Goal: Task Accomplishment & Management: Use online tool/utility

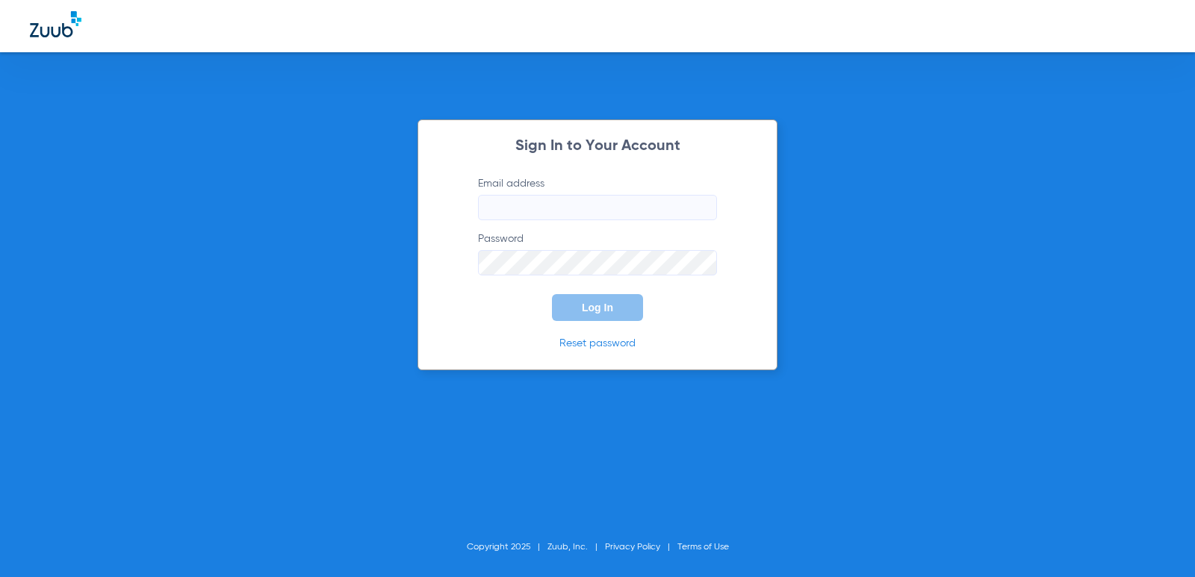
type input "[EMAIL_ADDRESS][DOMAIN_NAME]"
click at [596, 316] on button "Log In" at bounding box center [597, 307] width 91 height 27
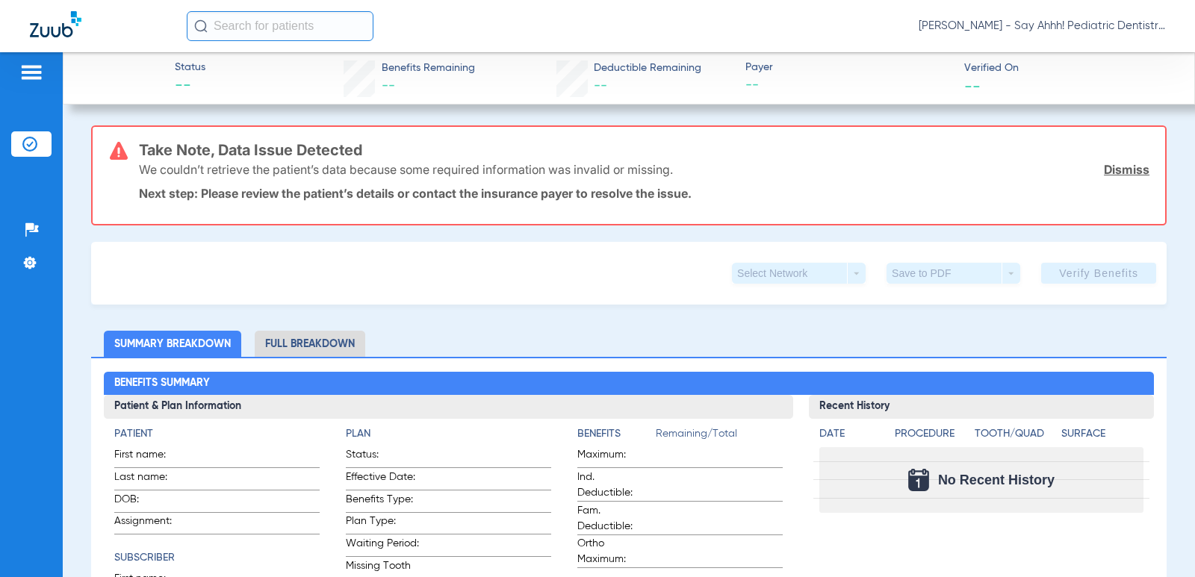
click at [37, 143] on img at bounding box center [29, 144] width 15 height 15
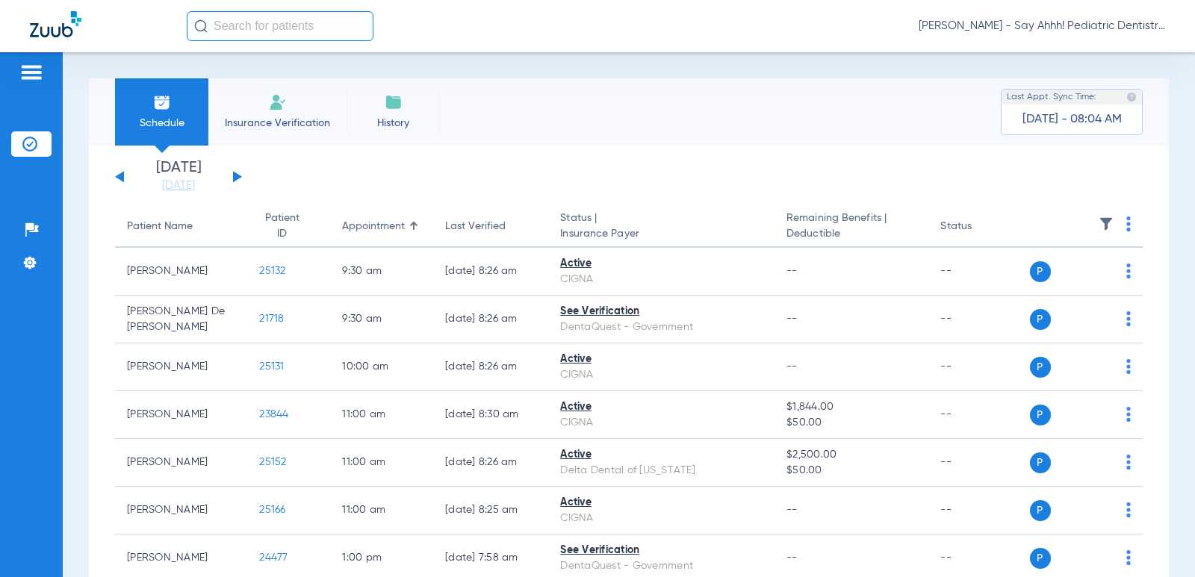
click at [1121, 219] on th at bounding box center [1087, 227] width 114 height 42
click at [1127, 223] on img at bounding box center [1129, 224] width 4 height 15
click at [1065, 289] on button "Verify All" at bounding box center [1063, 283] width 114 height 30
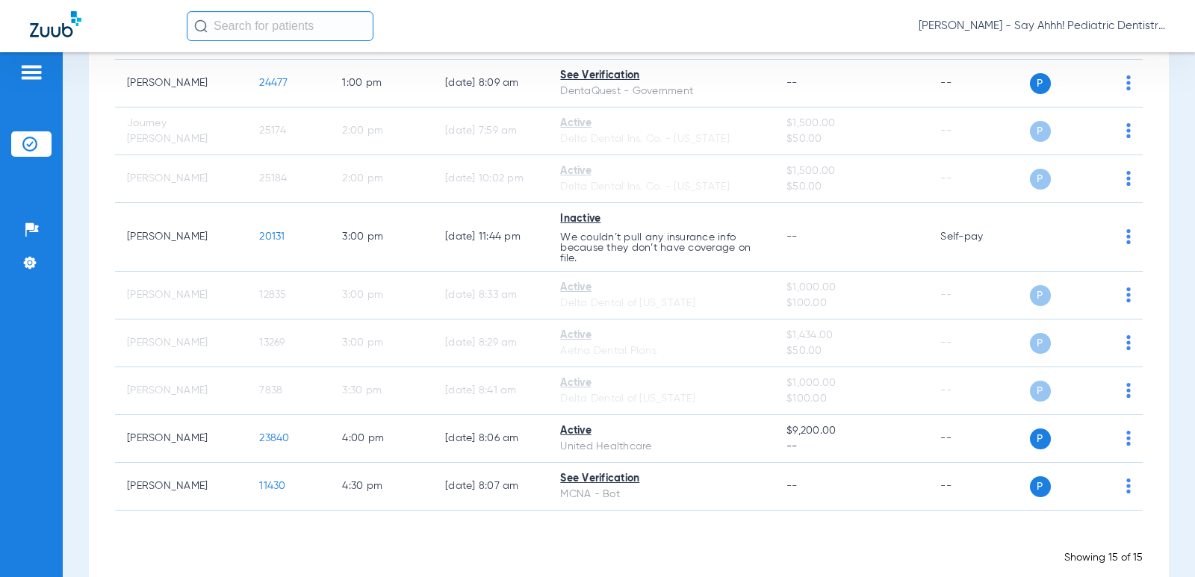
scroll to position [504, 0]
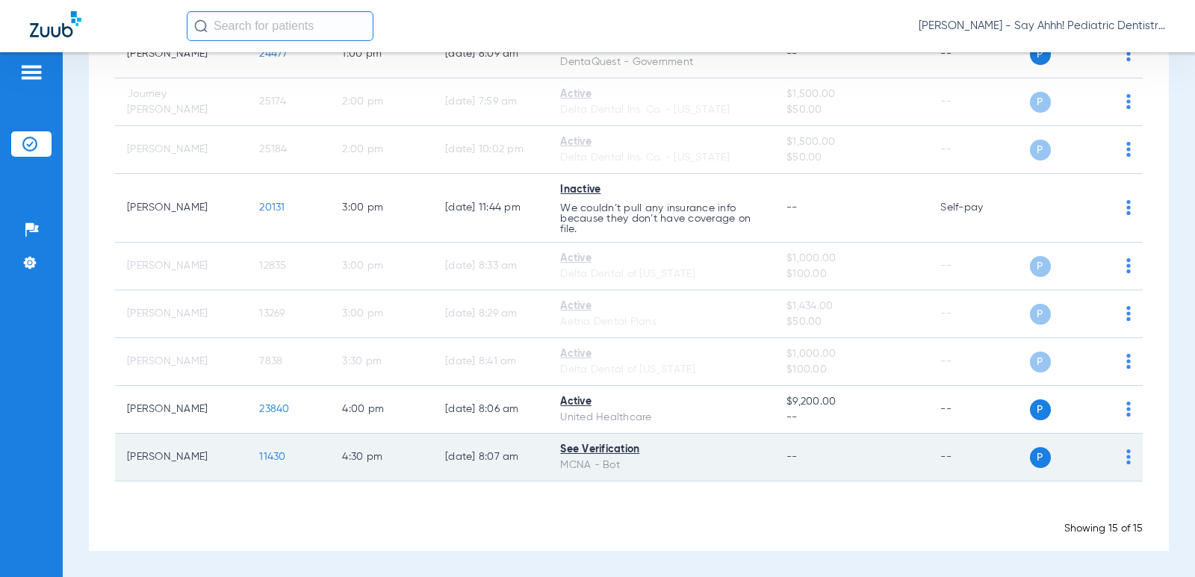
click at [261, 456] on span "11430" at bounding box center [272, 457] width 26 height 10
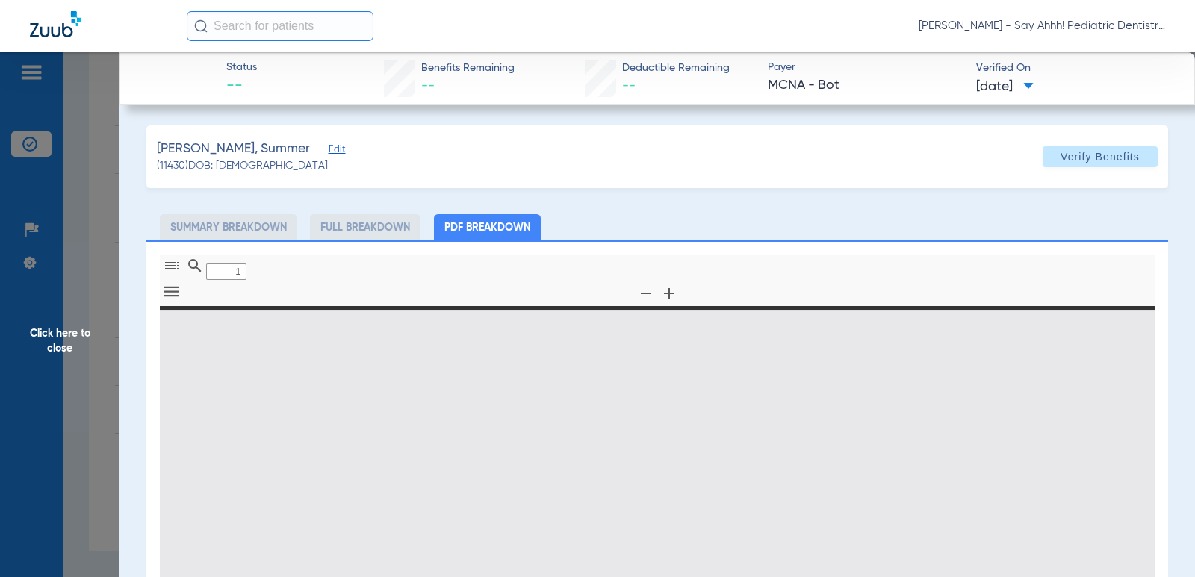
type input "0"
select select "page-width"
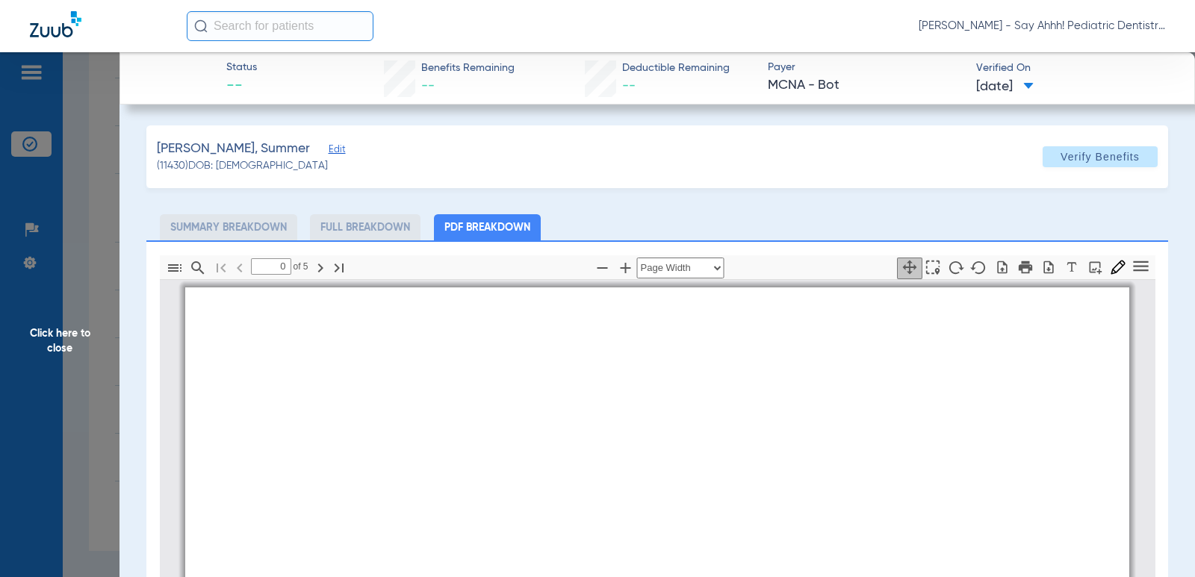
type input "1"
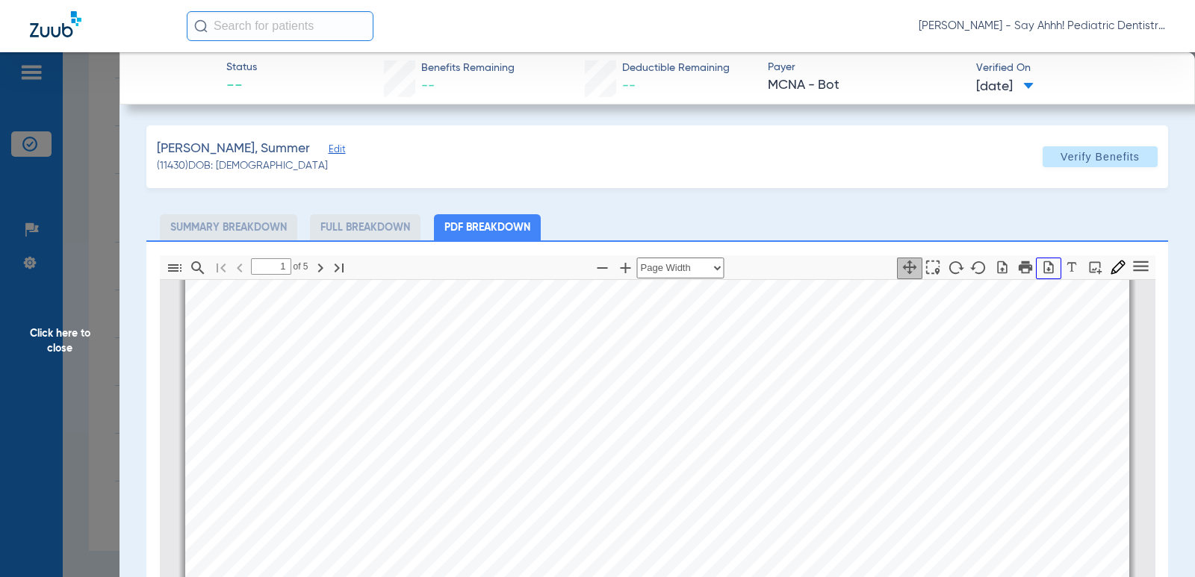
click at [1041, 272] on icon "button" at bounding box center [1048, 267] width 15 height 15
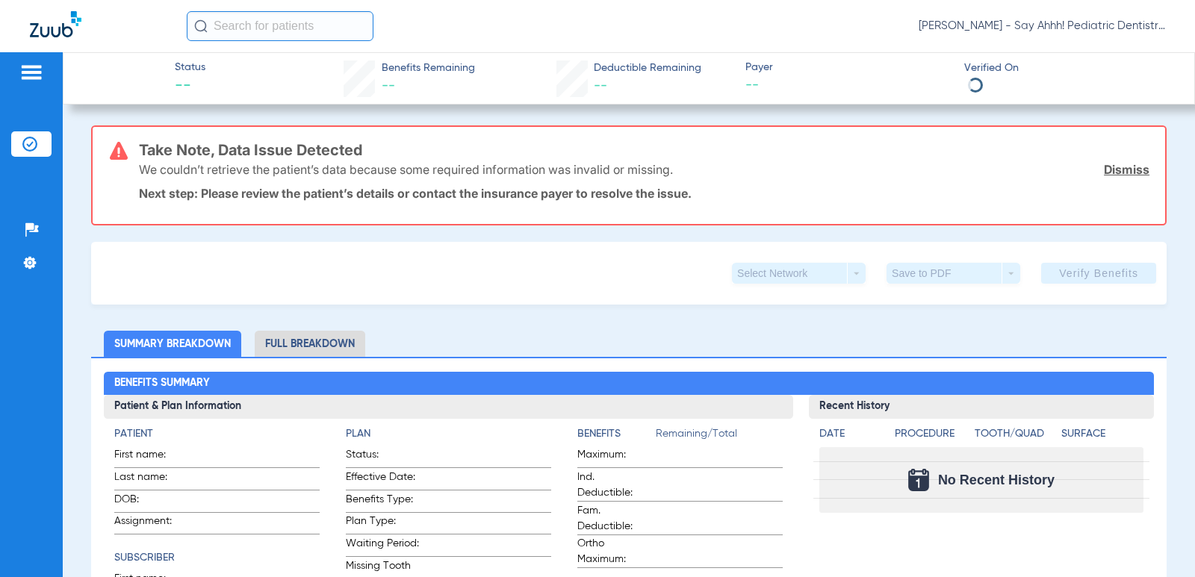
click at [41, 190] on div "Patients Insurance Verification Setup Help Center Settings" at bounding box center [31, 340] width 63 height 577
click at [37, 158] on ul "Insurance Verification" at bounding box center [31, 151] width 40 height 40
click at [31, 140] on img at bounding box center [29, 144] width 15 height 15
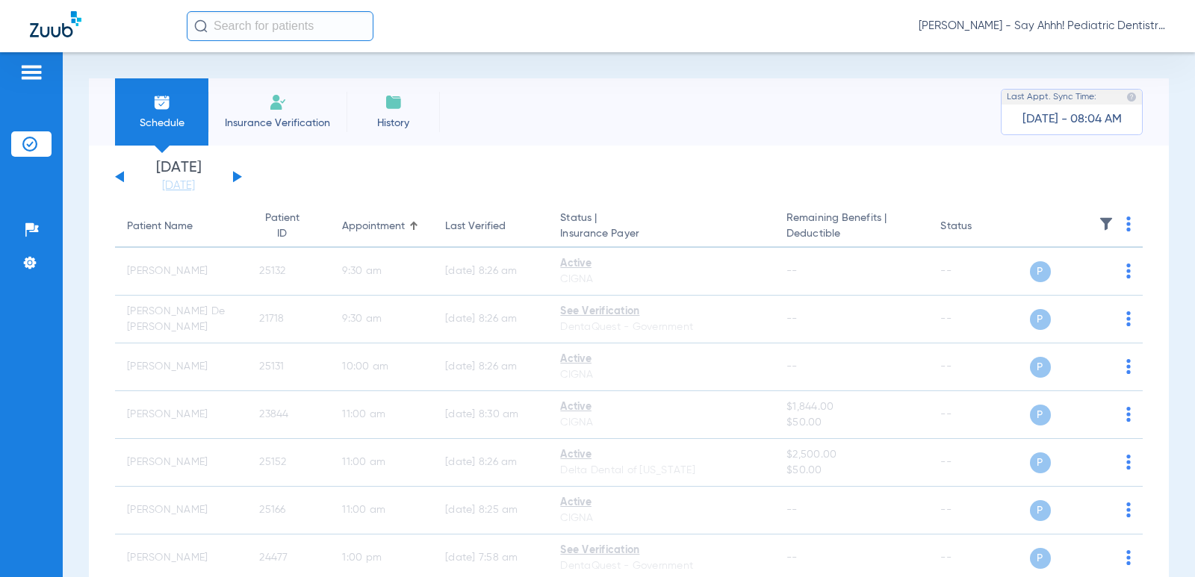
click at [238, 177] on button at bounding box center [237, 176] width 9 height 11
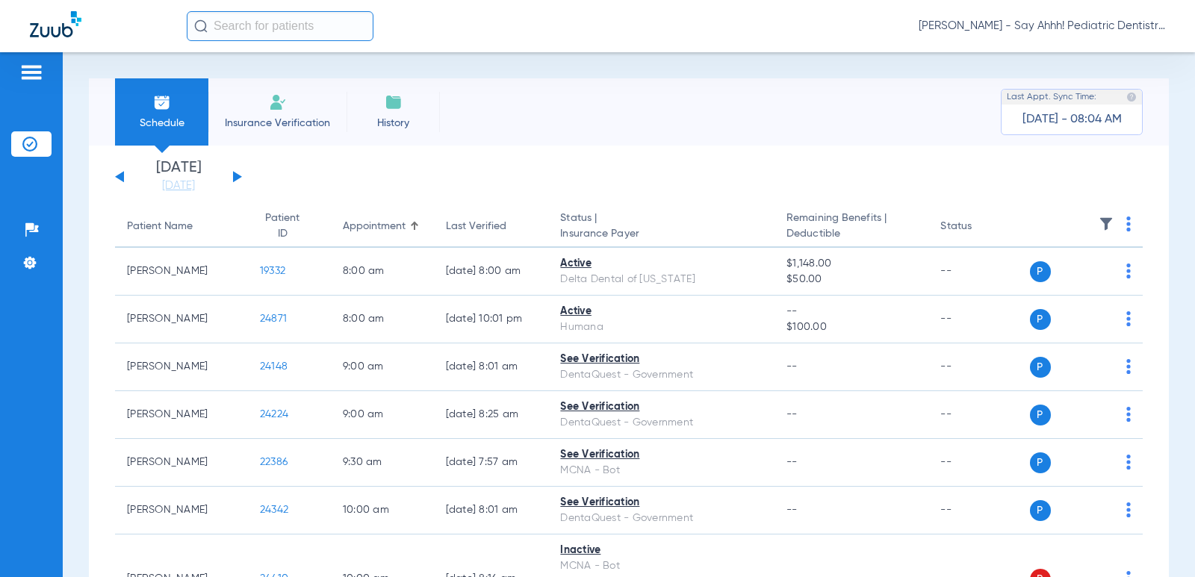
click at [1127, 221] on img at bounding box center [1129, 224] width 4 height 15
click at [1060, 282] on span "Verify All" at bounding box center [1062, 283] width 90 height 10
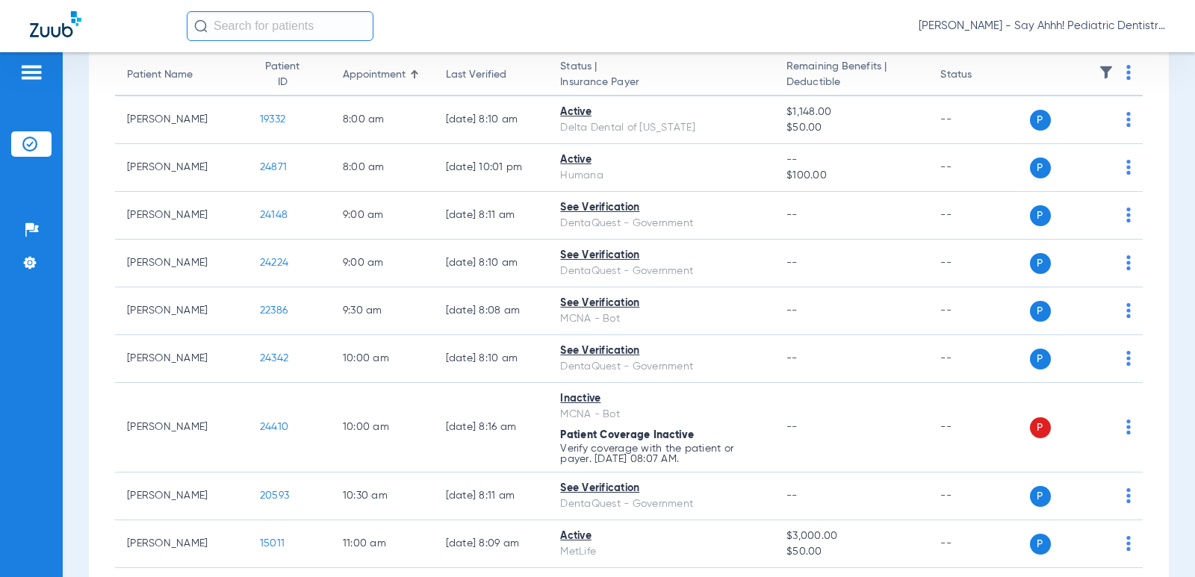
scroll to position [158, 0]
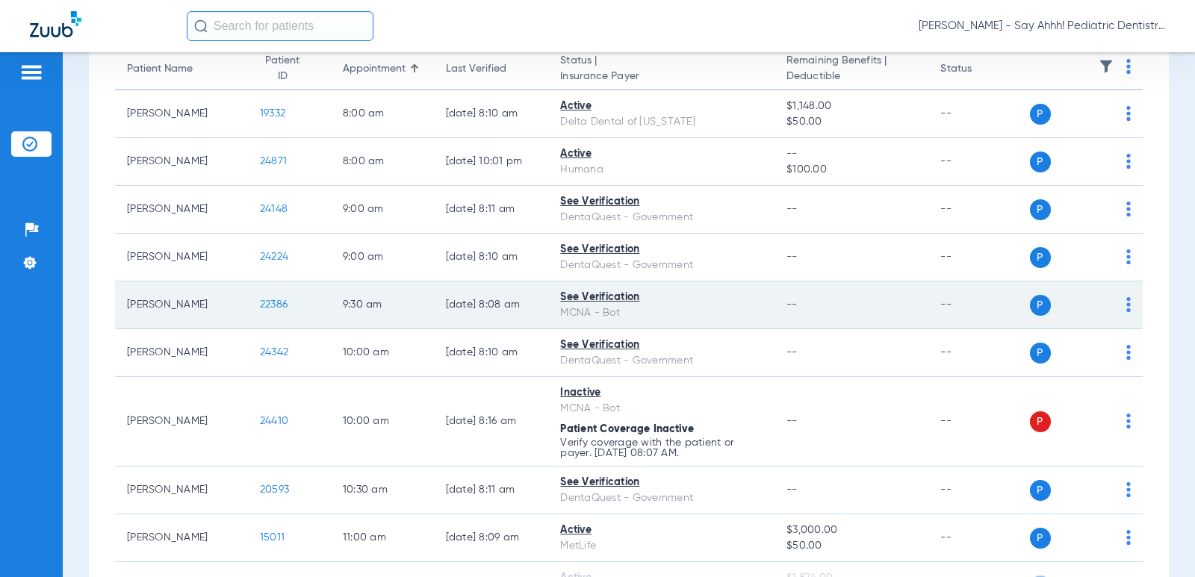
click at [260, 304] on span "22386" at bounding box center [274, 305] width 28 height 10
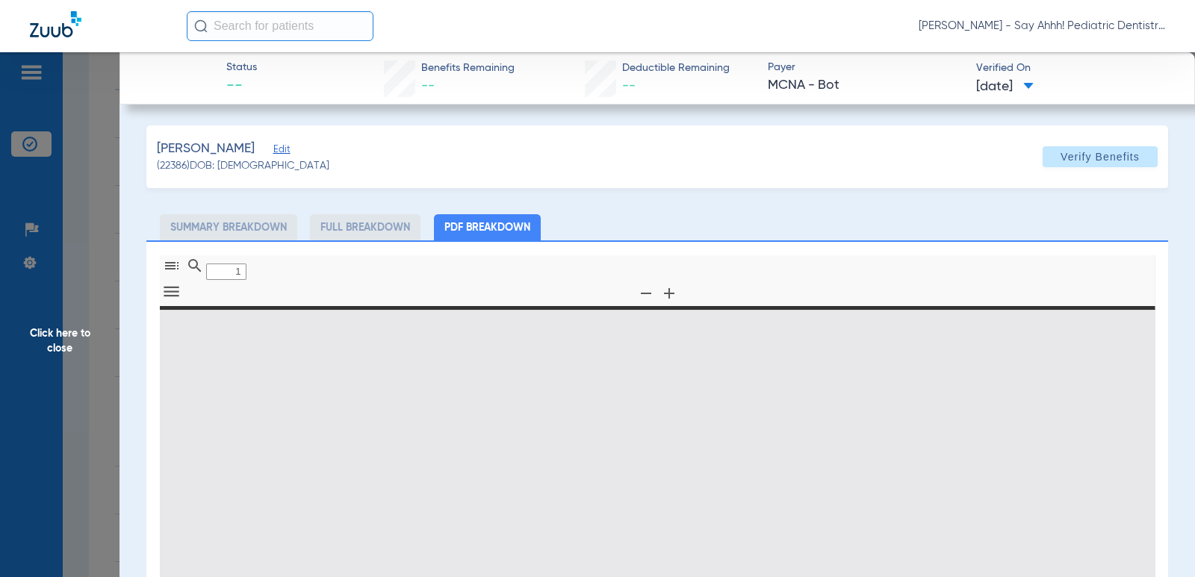
type input "0"
select select "page-width"
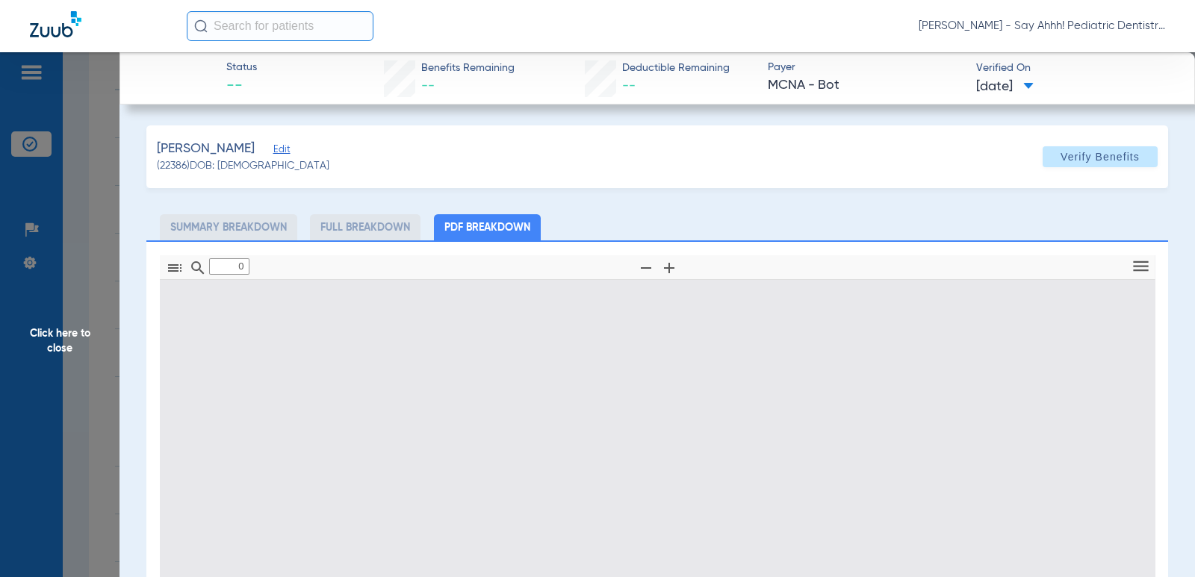
type input "1"
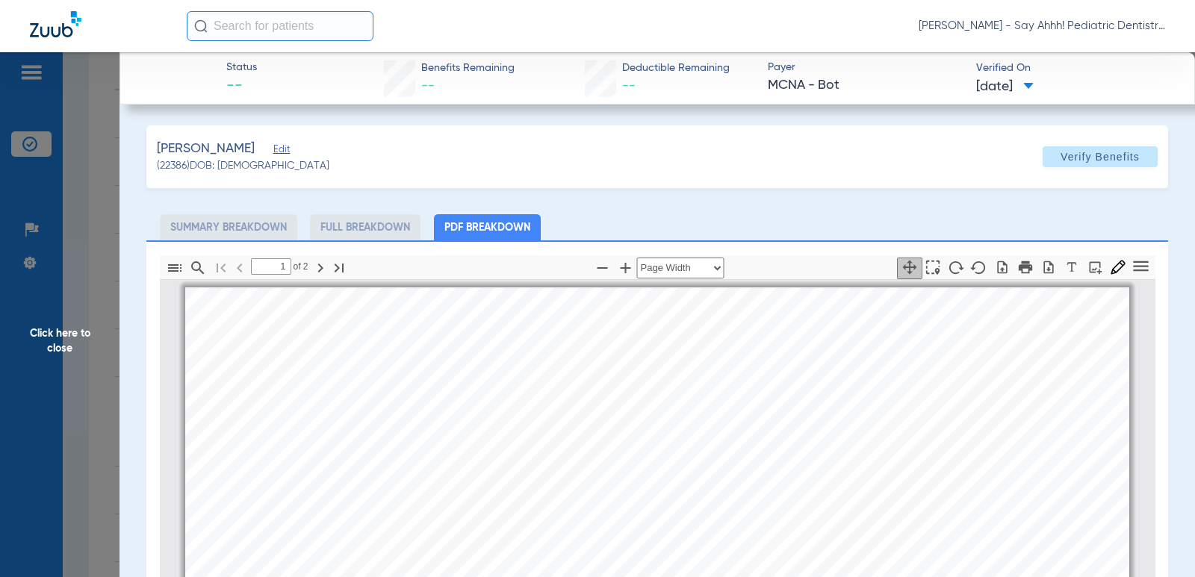
scroll to position [7, 0]
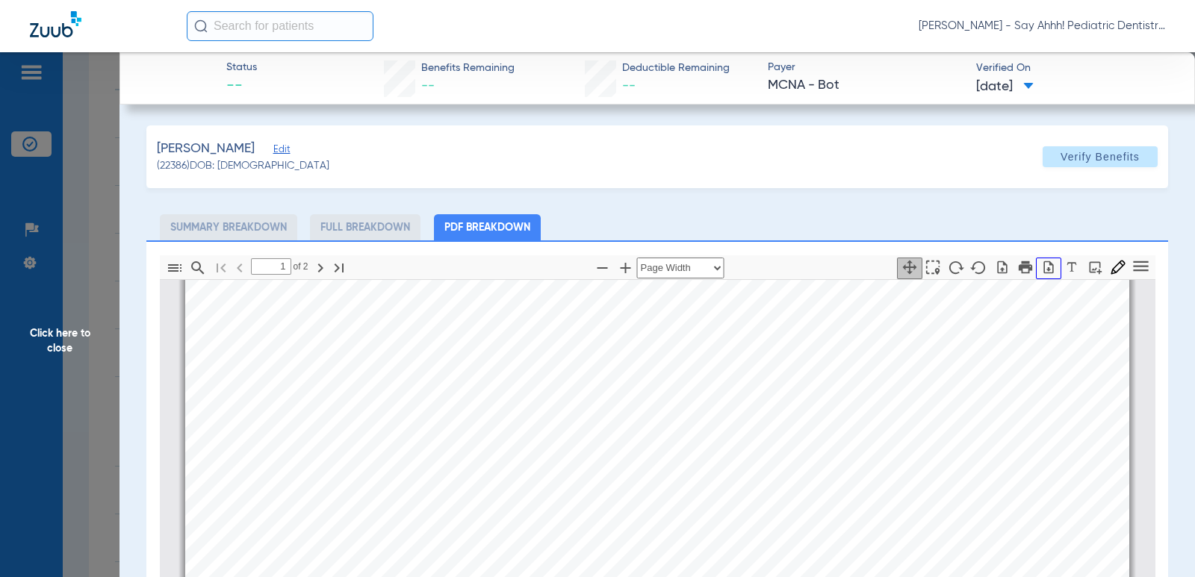
click at [1044, 268] on icon "button" at bounding box center [1049, 267] width 10 height 13
click at [83, 279] on span "Click here to close" at bounding box center [60, 340] width 120 height 577
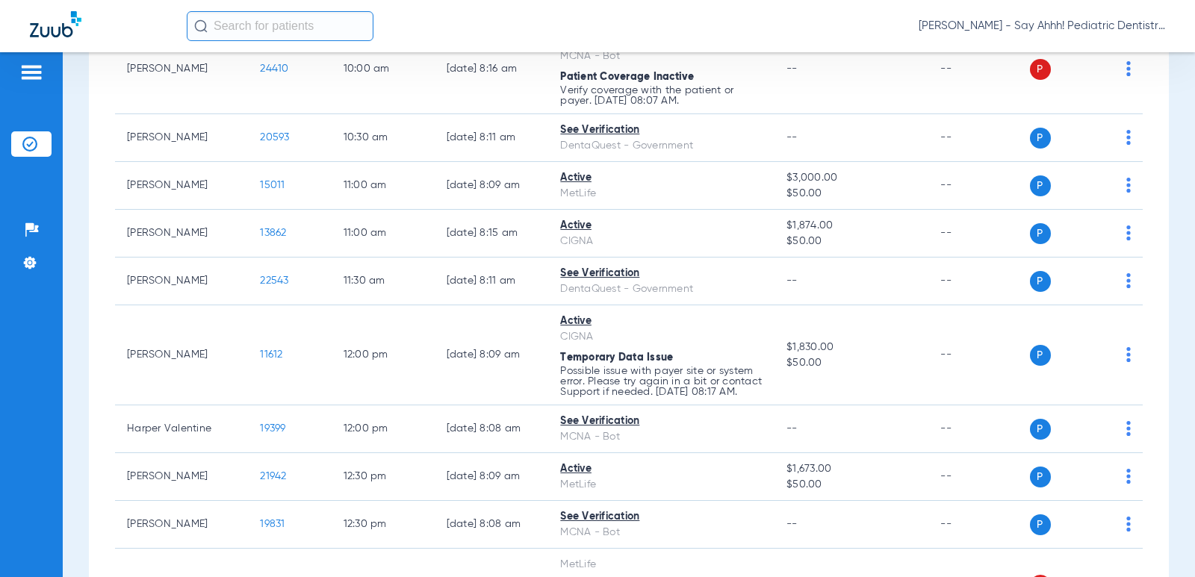
scroll to position [542, 0]
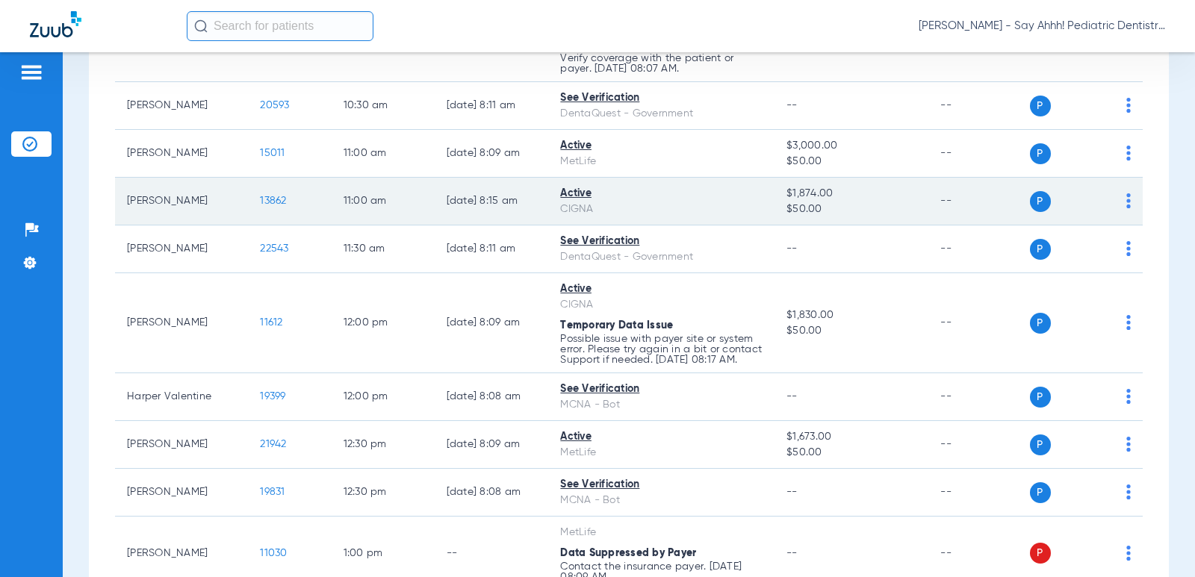
click at [263, 201] on span "13862" at bounding box center [273, 201] width 26 height 10
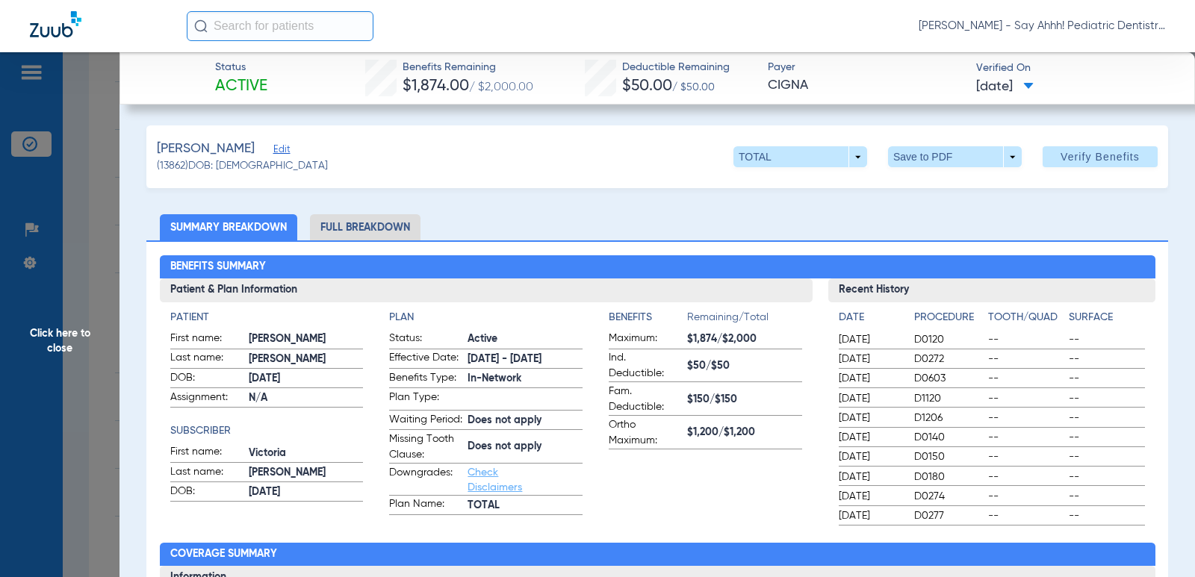
click at [354, 223] on li "Full Breakdown" at bounding box center [365, 227] width 111 height 26
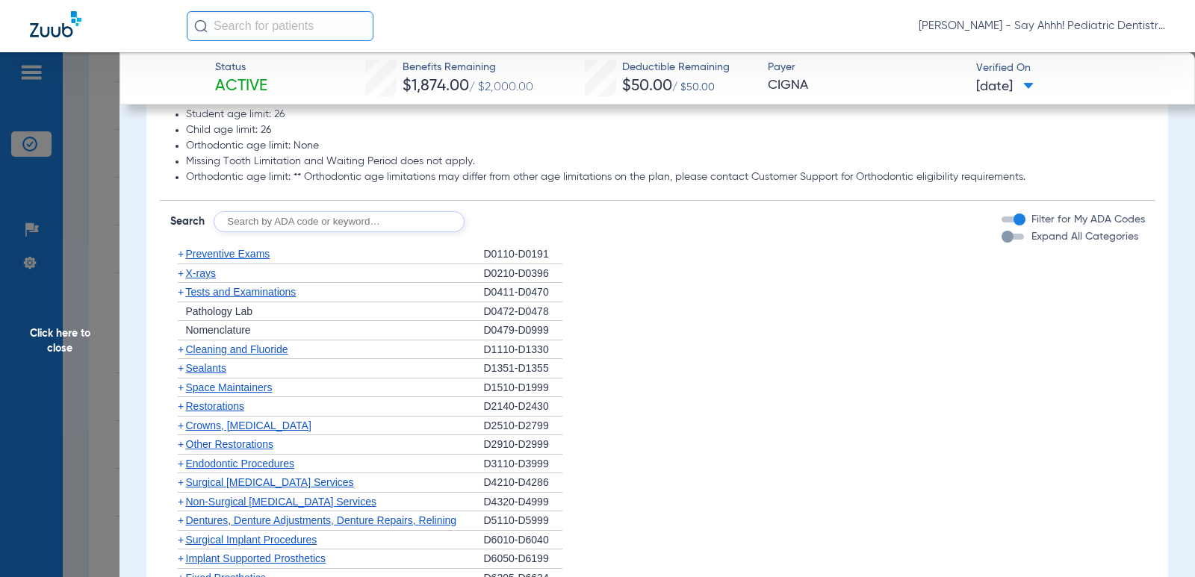
scroll to position [1352, 0]
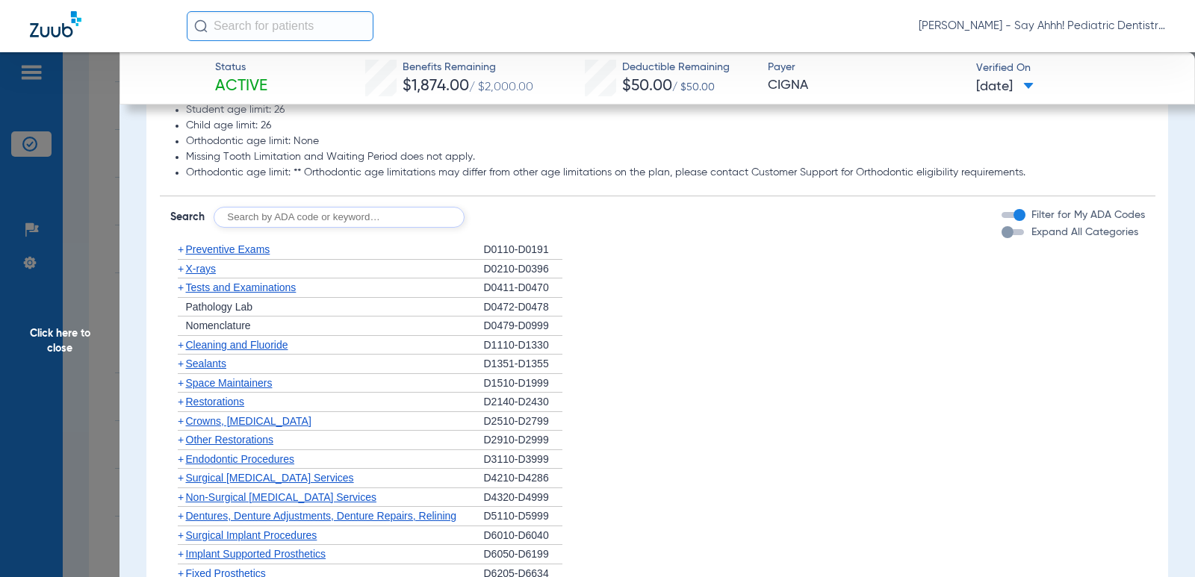
click at [181, 255] on span "+" at bounding box center [181, 250] width 6 height 12
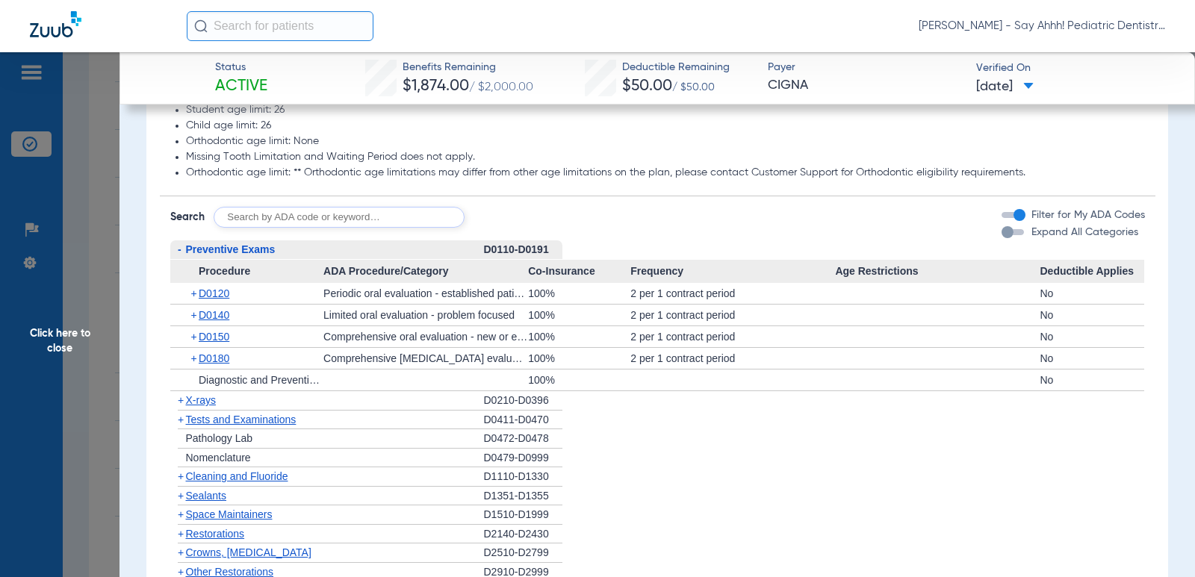
click at [196, 304] on span "+" at bounding box center [195, 293] width 8 height 21
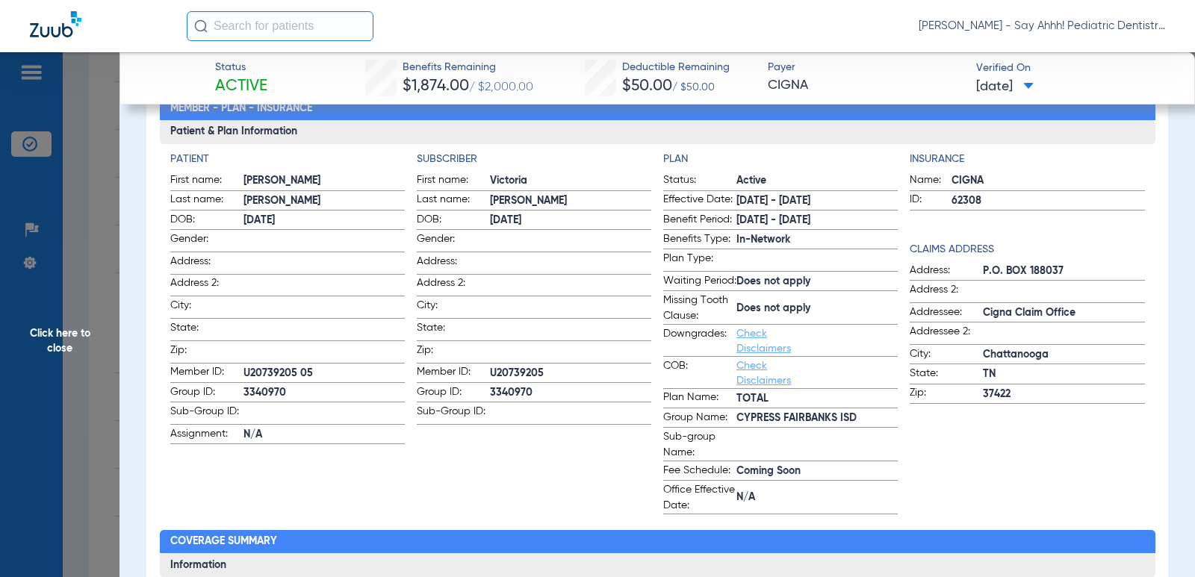
scroll to position [143, 0]
